Goal: Information Seeking & Learning: Learn about a topic

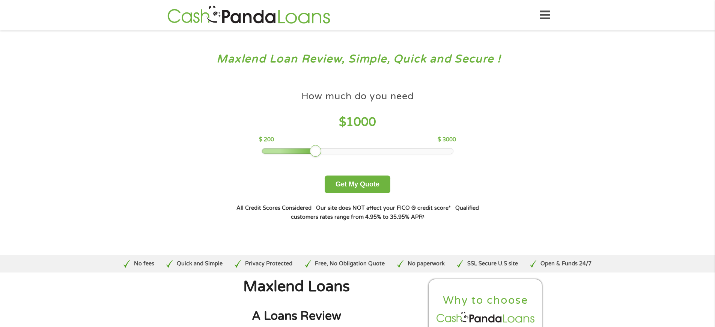
scroll to position [2042, 0]
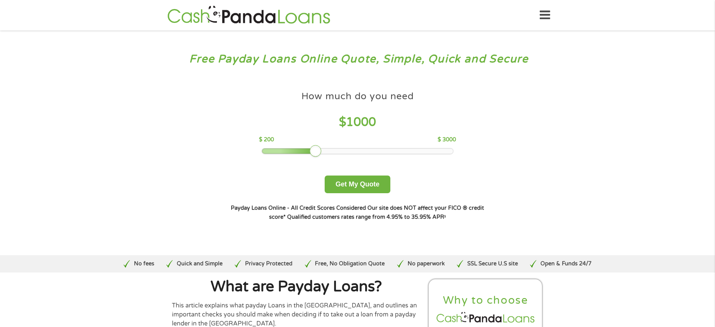
scroll to position [1802, 0]
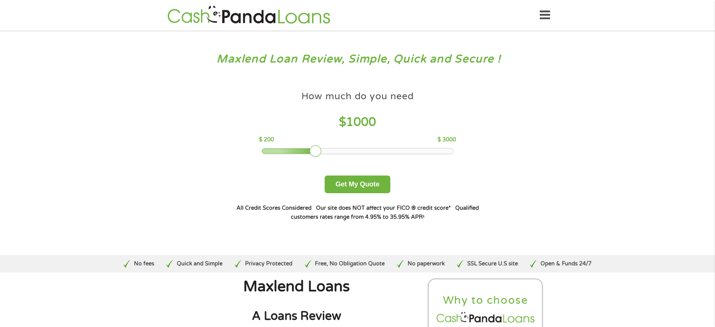
scroll to position [2603, 0]
